Goal: Transaction & Acquisition: Purchase product/service

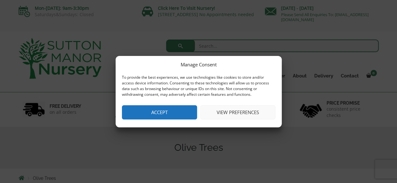
click at [156, 111] on button "Accept" at bounding box center [159, 112] width 75 height 14
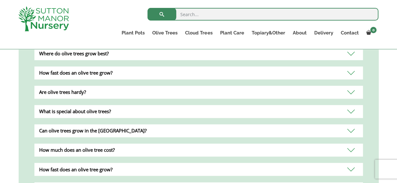
scroll to position [429, 0]
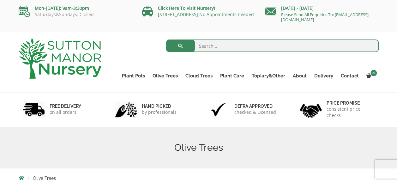
drag, startPoint x: 0, startPoint y: 0, endPoint x: 213, endPoint y: 48, distance: 218.7
click at [213, 48] on input "search" at bounding box center [272, 45] width 212 height 13
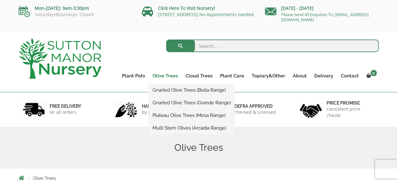
click at [166, 76] on link "Olive Trees" at bounding box center [165, 75] width 33 height 9
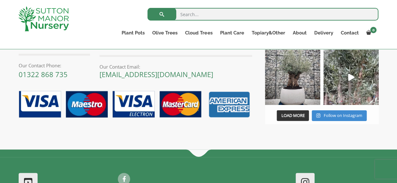
scroll to position [796, 0]
